Goal: Find specific page/section: Find specific page/section

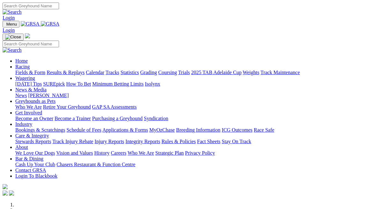
click at [104, 70] on link "Calendar" at bounding box center [95, 72] width 19 height 5
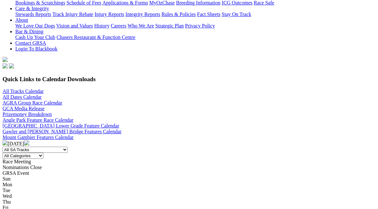
scroll to position [196, 0]
